Goal: Task Accomplishment & Management: Manage account settings

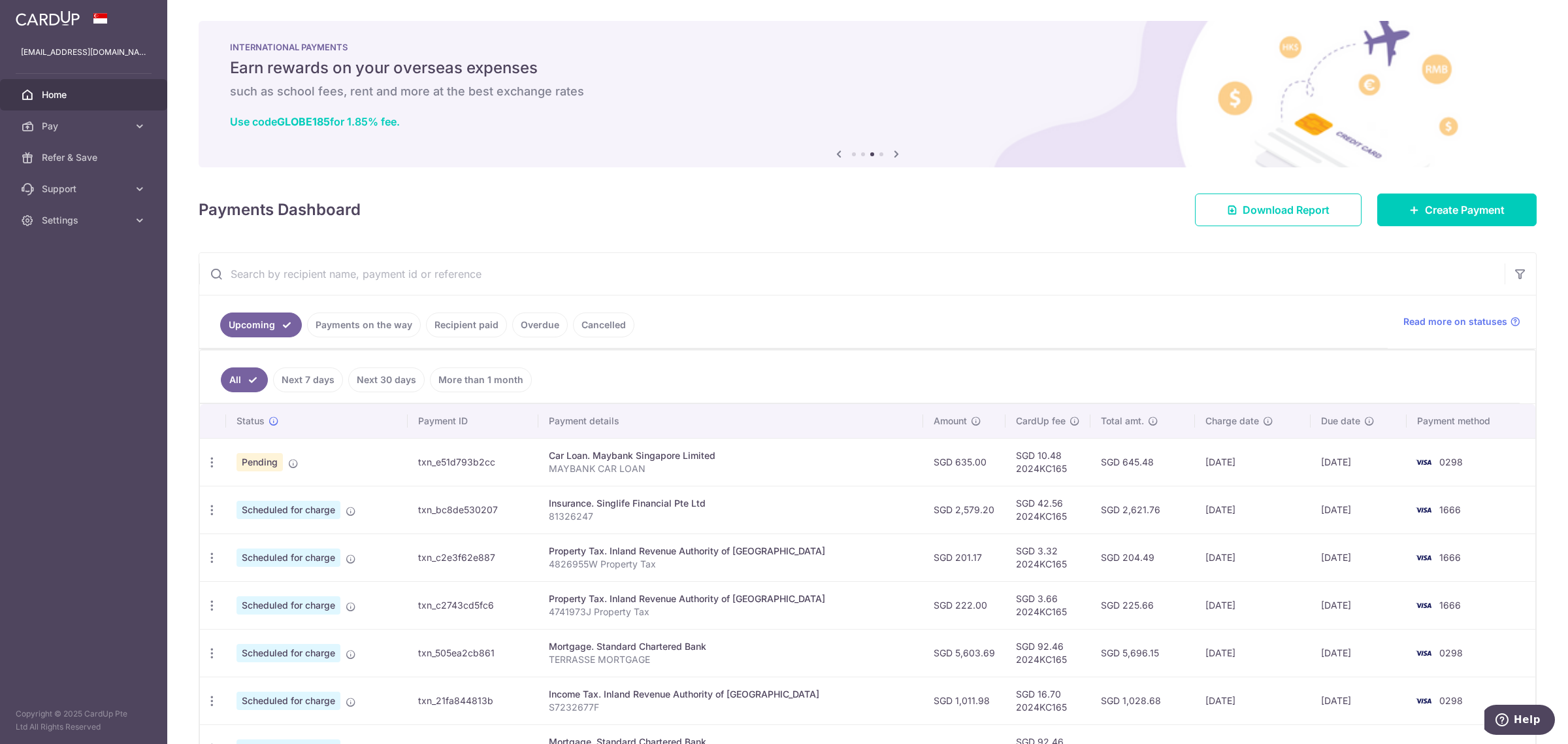
scroll to position [172, 0]
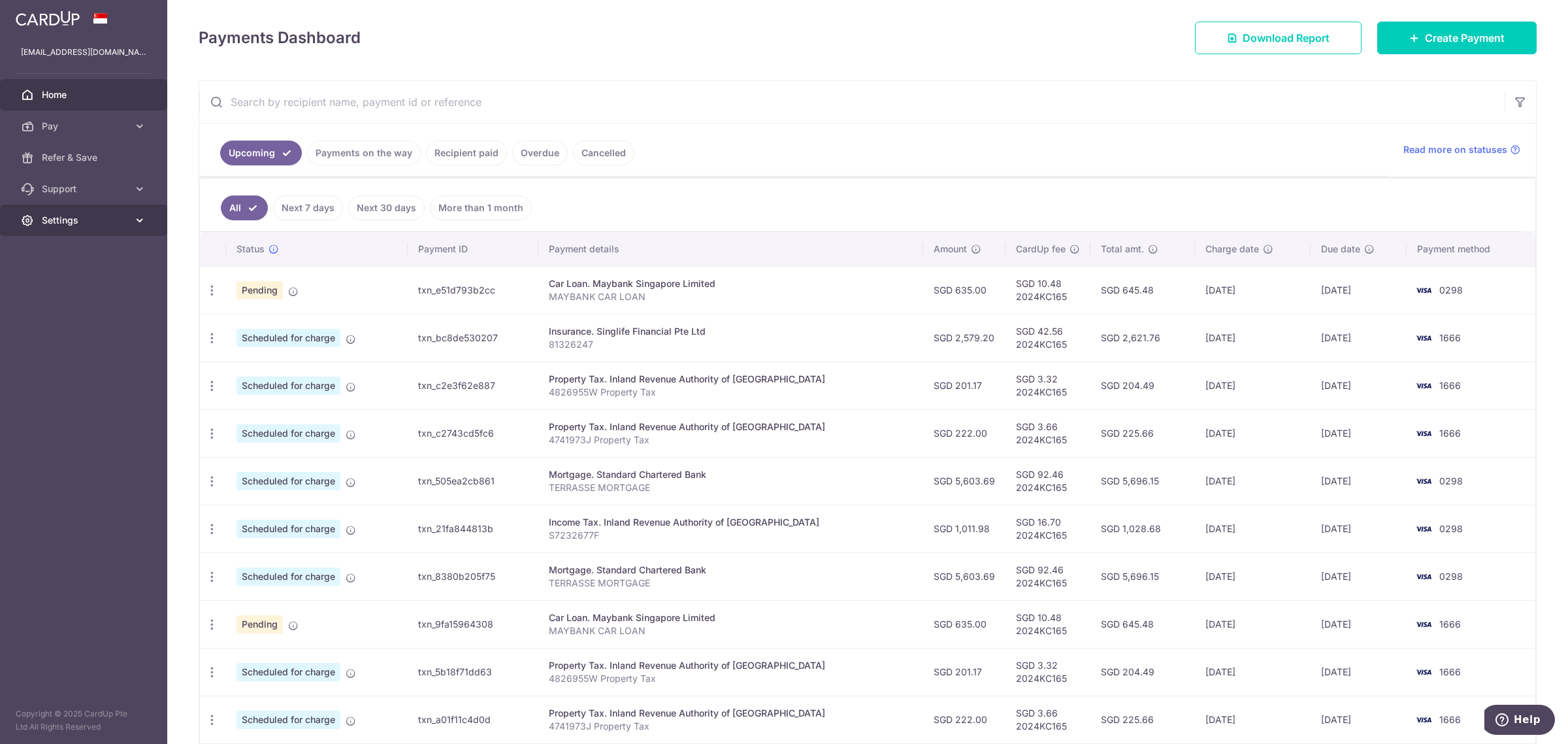
click at [79, 214] on span "Settings" at bounding box center [84, 220] width 86 height 13
click at [76, 285] on span "Logout" at bounding box center [84, 283] width 86 height 13
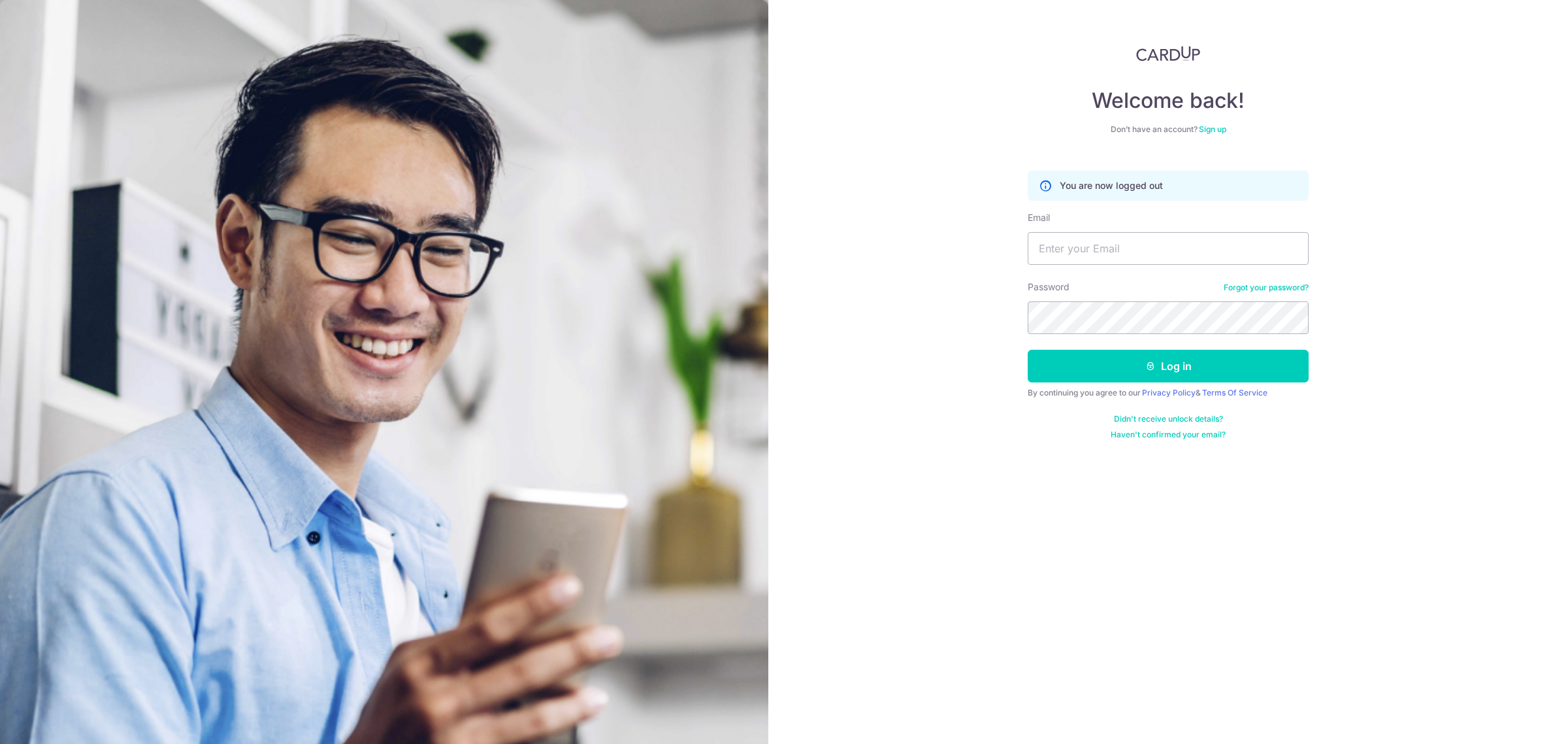
type input "gemerald4200@gmail.com"
click at [1143, 366] on button "Log in" at bounding box center [1169, 366] width 281 height 33
